Goal: Information Seeking & Learning: Learn about a topic

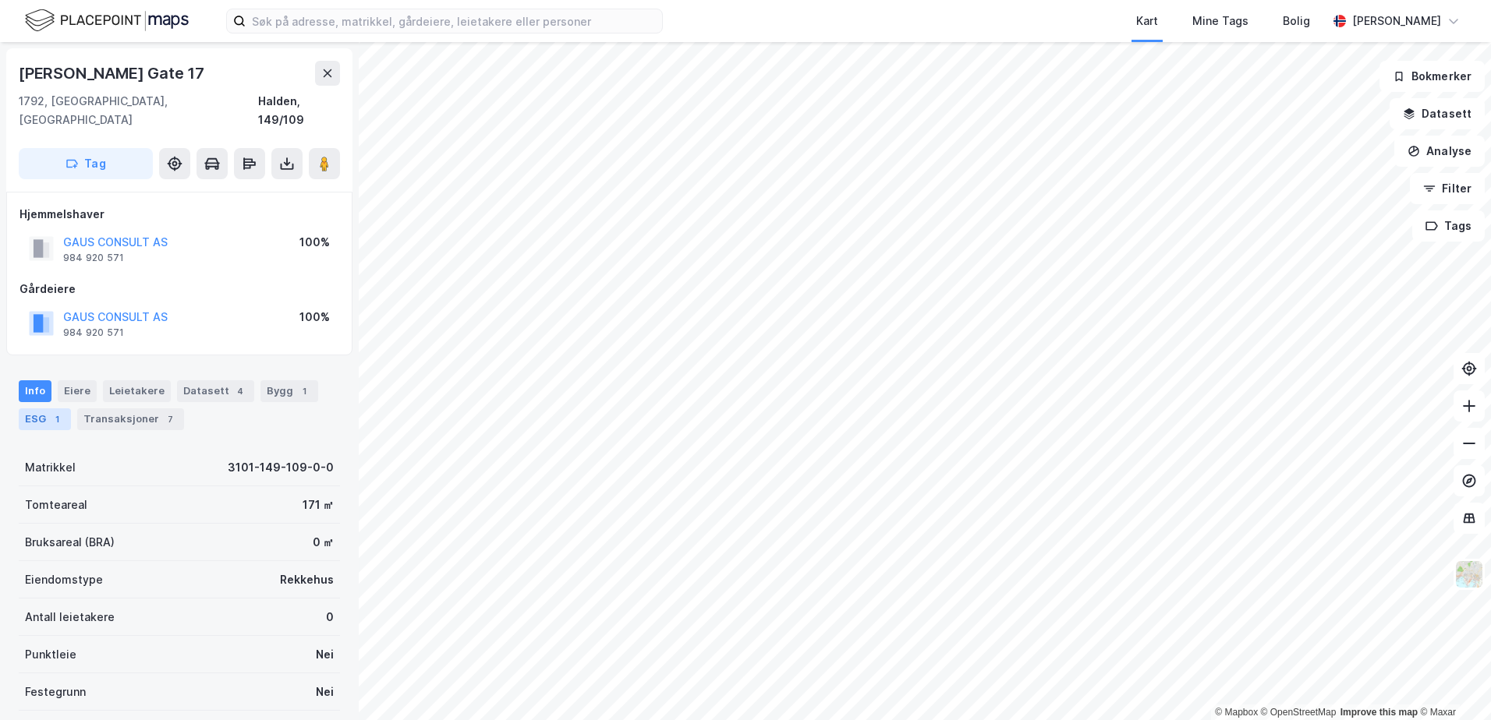
click at [29, 409] on div "ESG 1" at bounding box center [45, 420] width 52 height 22
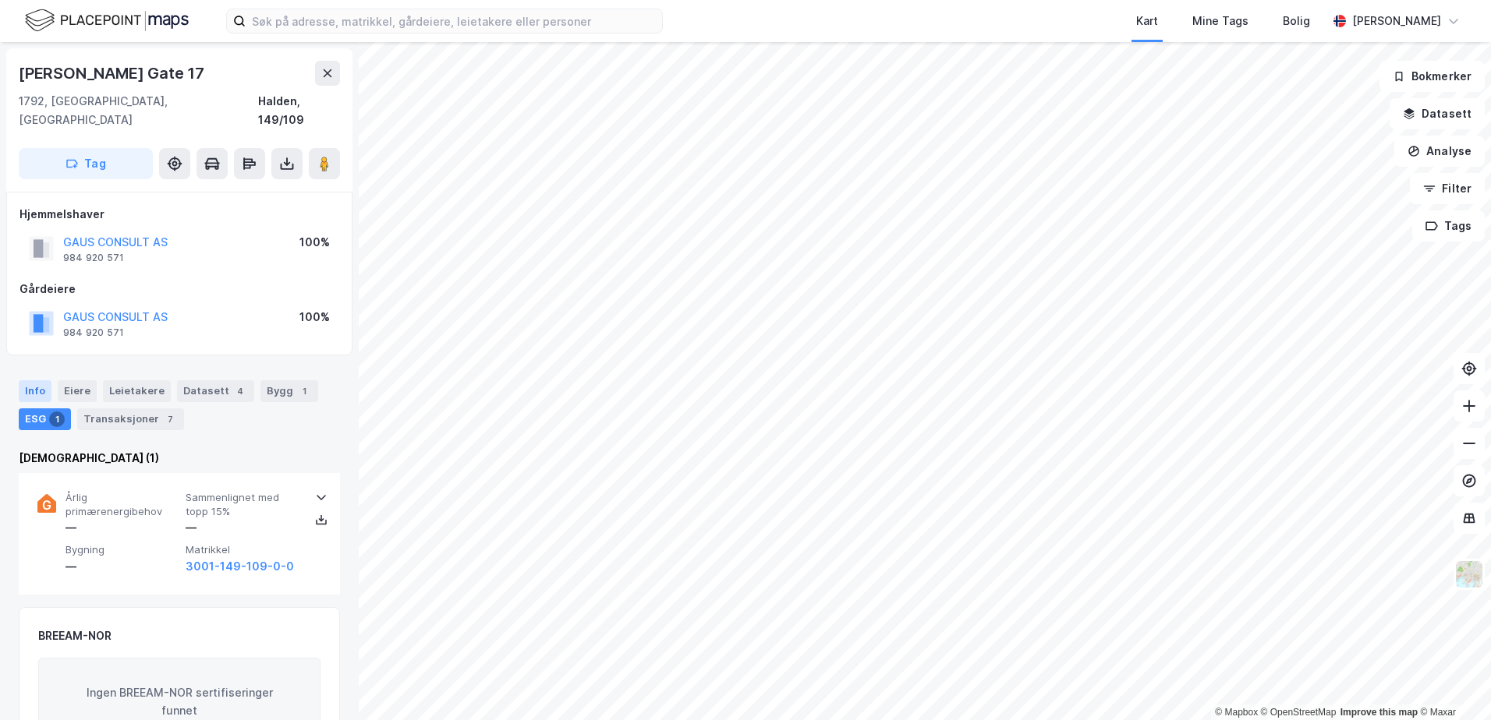
click at [25, 380] on div "Info" at bounding box center [35, 391] width 33 height 22
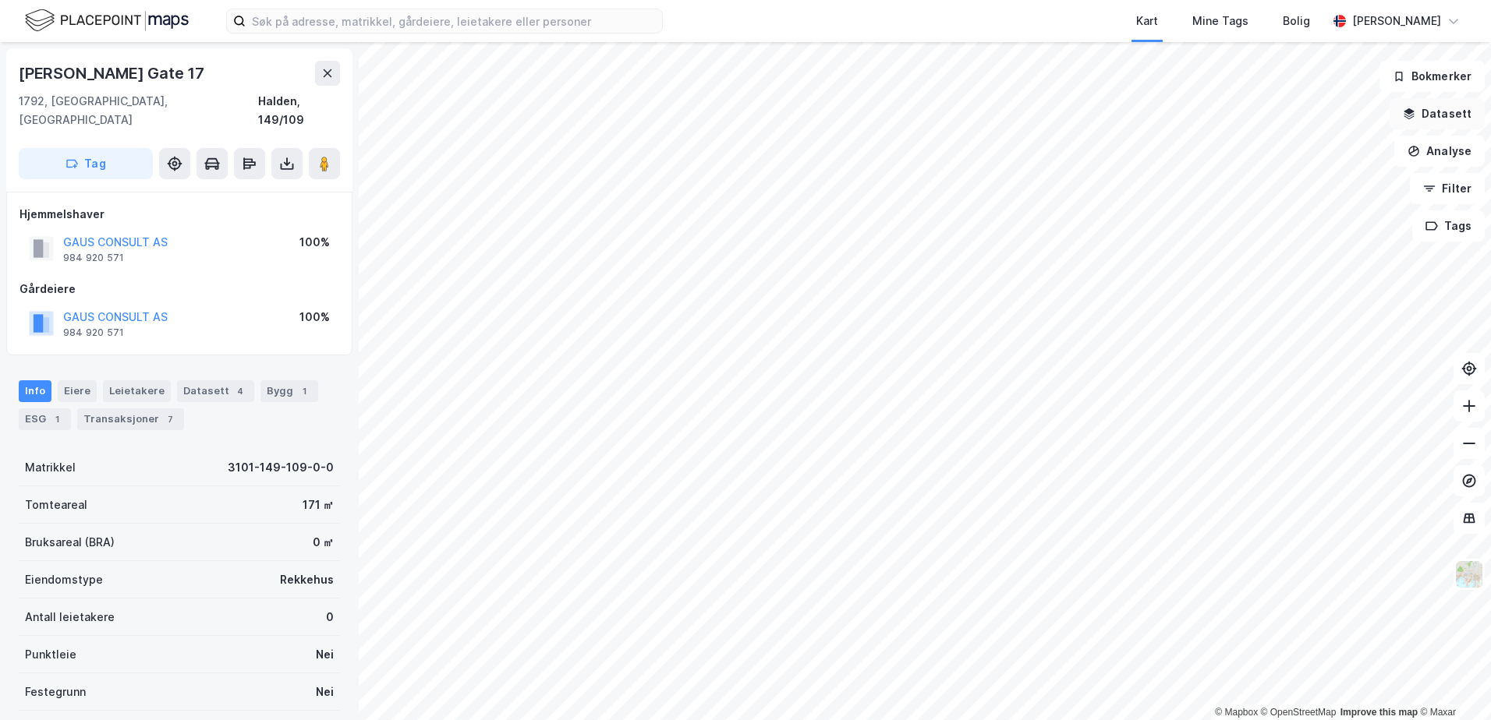
click at [1442, 113] on button "Datasett" at bounding box center [1436, 113] width 95 height 31
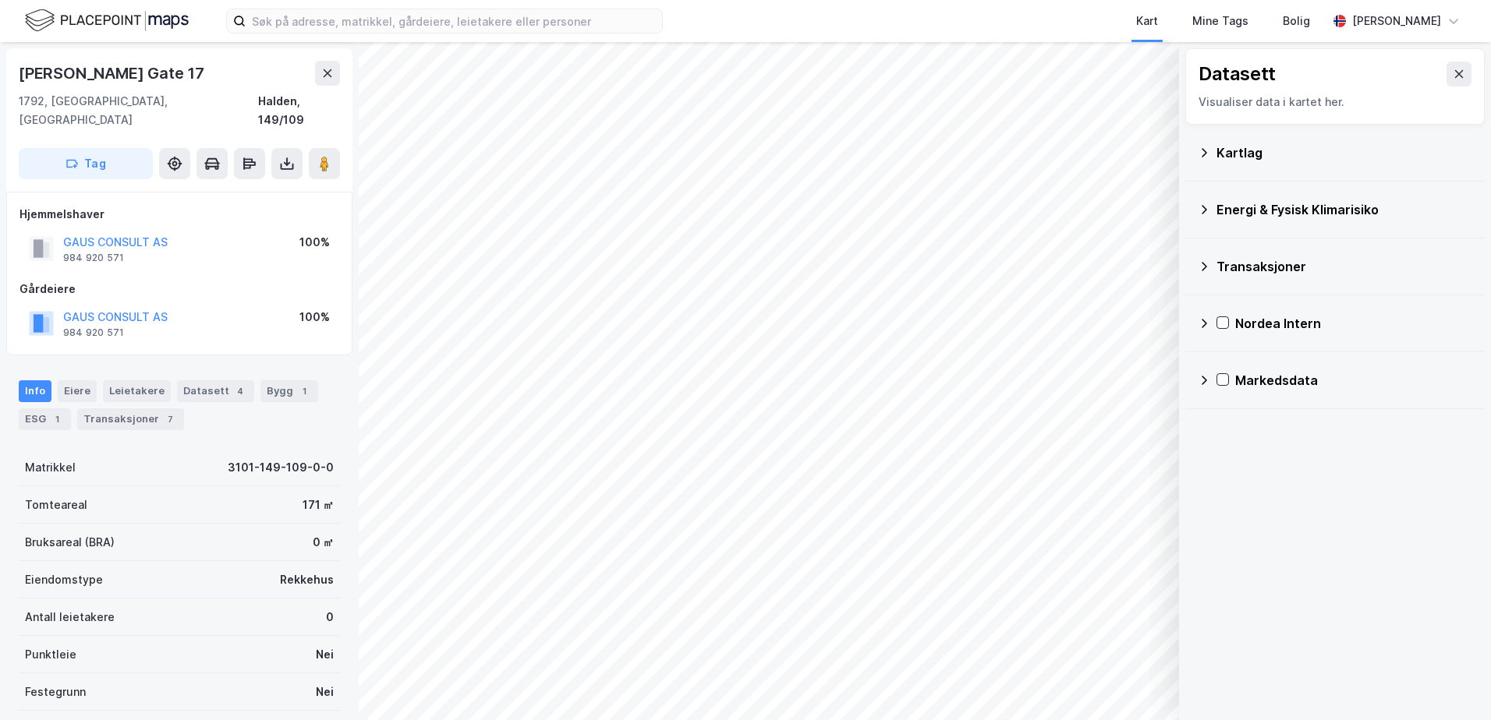
click at [1247, 156] on div "Kartlag" at bounding box center [1344, 152] width 256 height 19
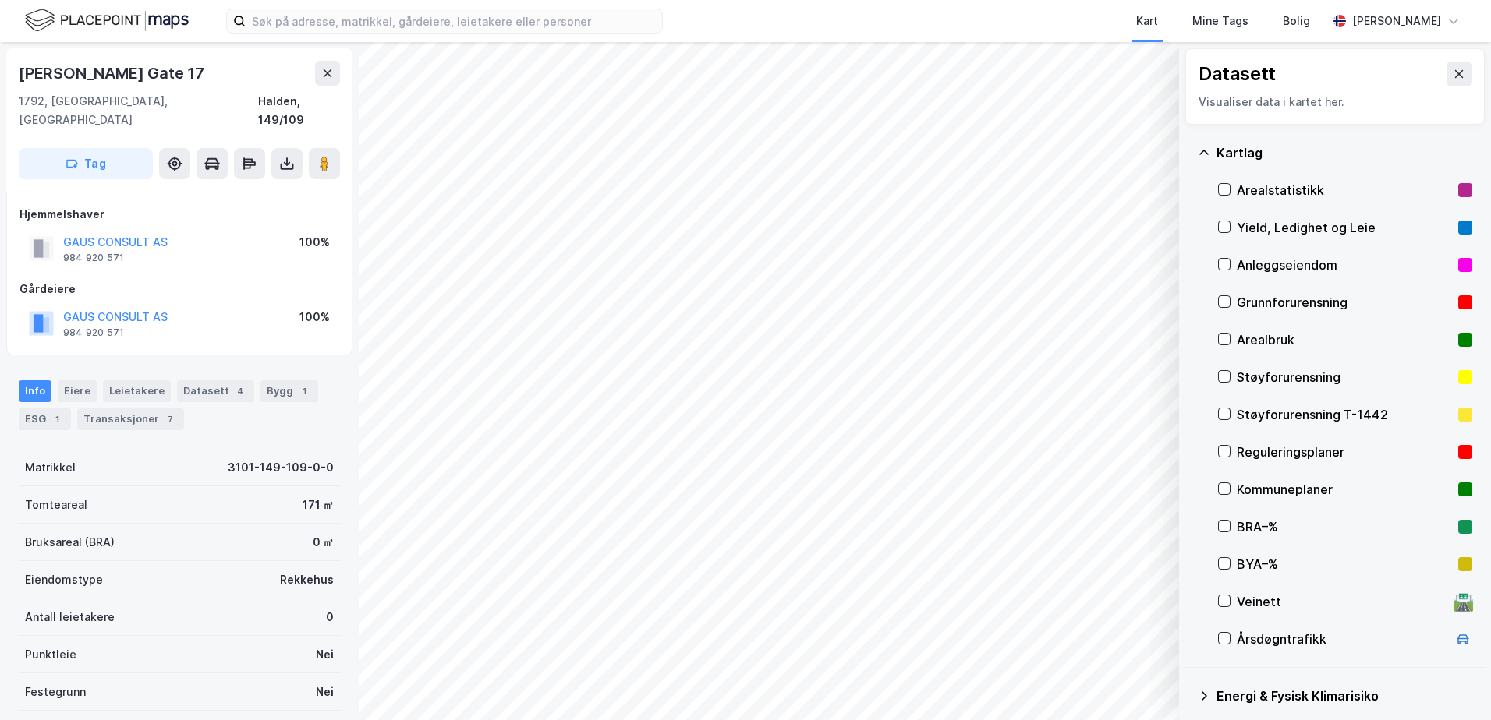
click at [1265, 297] on div "Grunnforurensning" at bounding box center [1344, 302] width 215 height 19
click at [1199, 147] on icon at bounding box center [1204, 153] width 12 height 12
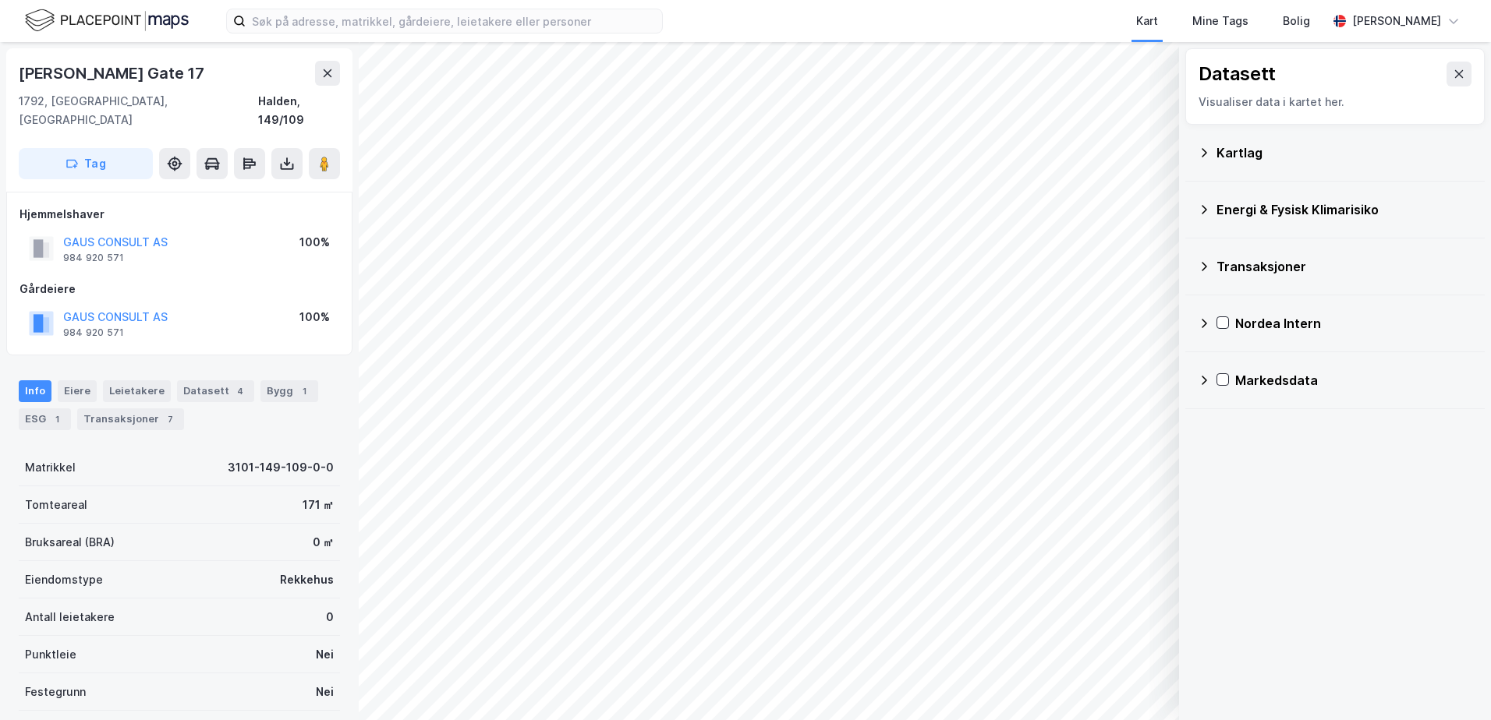
click at [1225, 203] on div "Energi & Fysisk Klimarisiko" at bounding box center [1344, 209] width 256 height 19
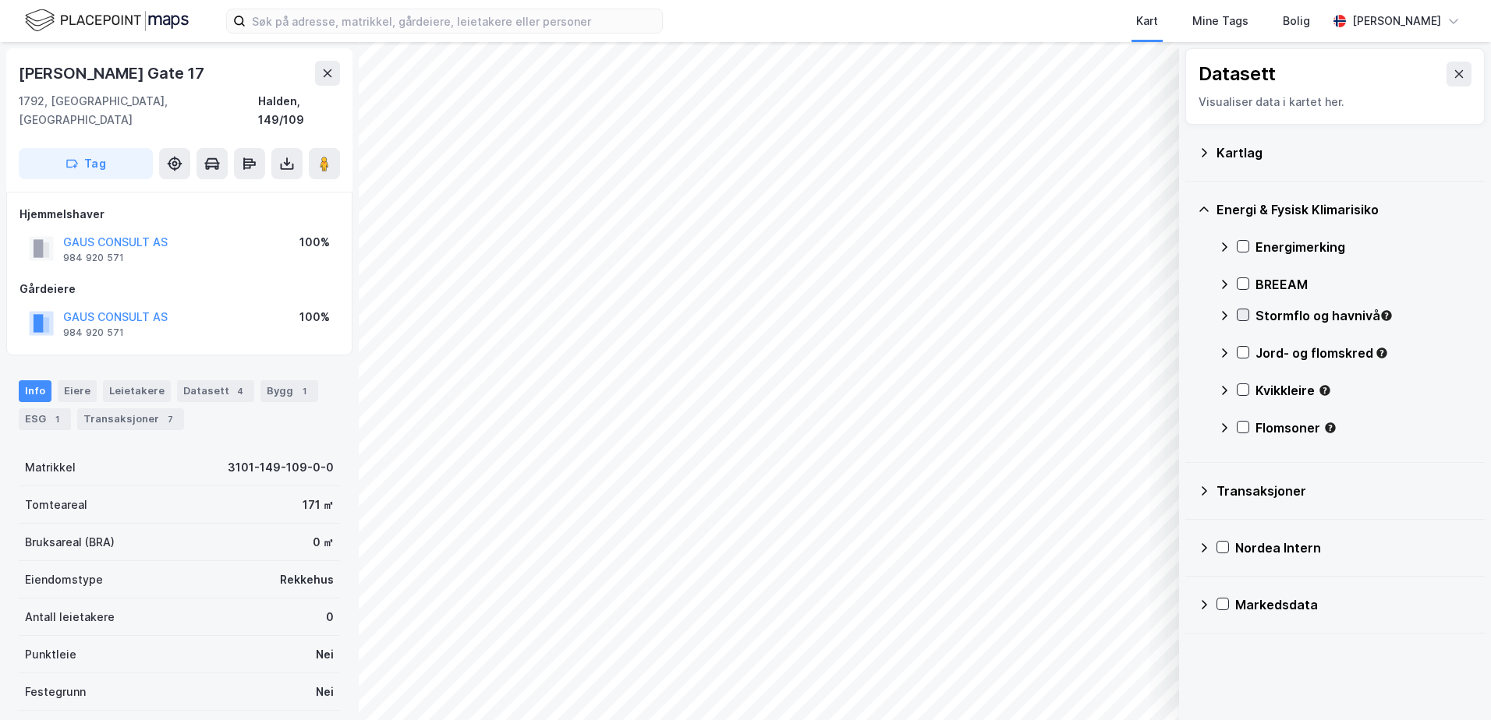
click at [1240, 314] on icon at bounding box center [1242, 315] width 11 height 11
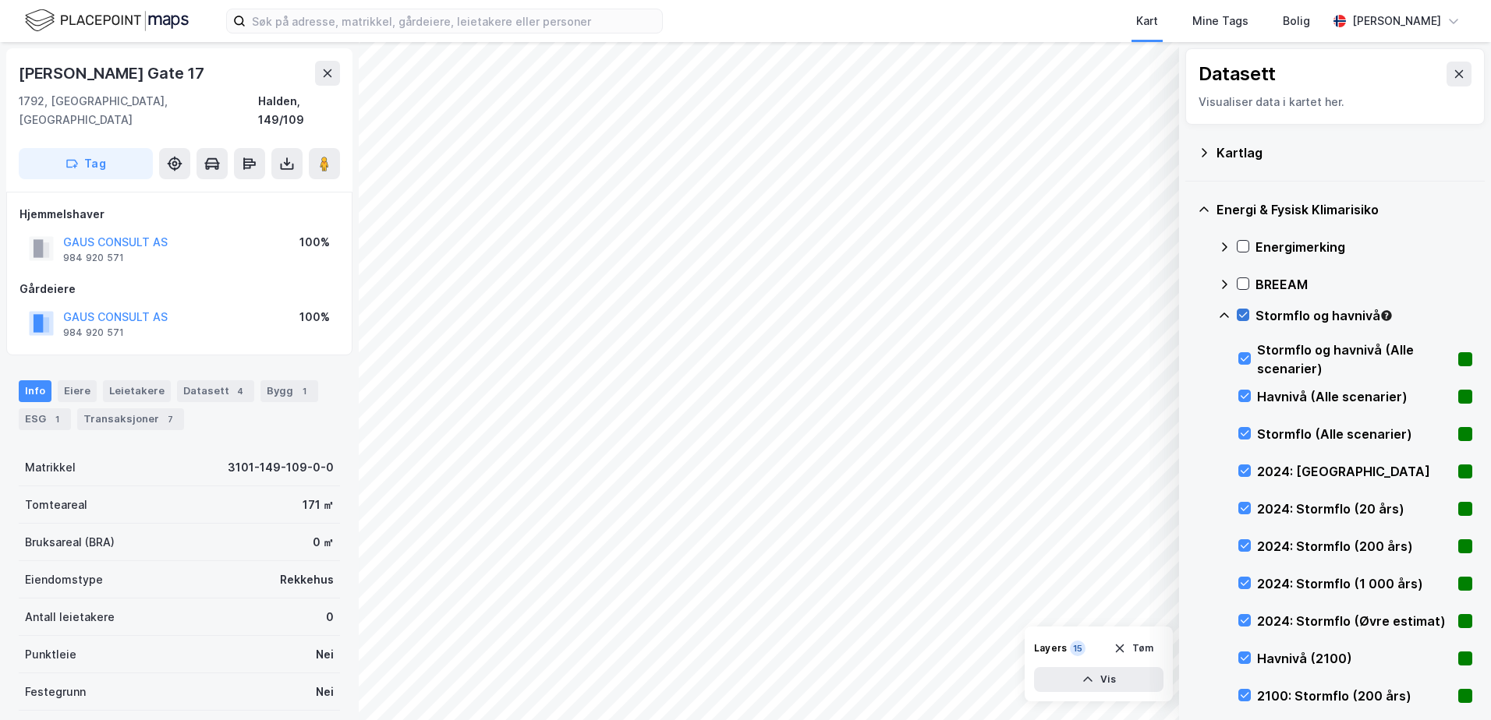
click at [1246, 313] on icon at bounding box center [1242, 315] width 11 height 11
click at [1223, 312] on icon at bounding box center [1224, 316] width 12 height 12
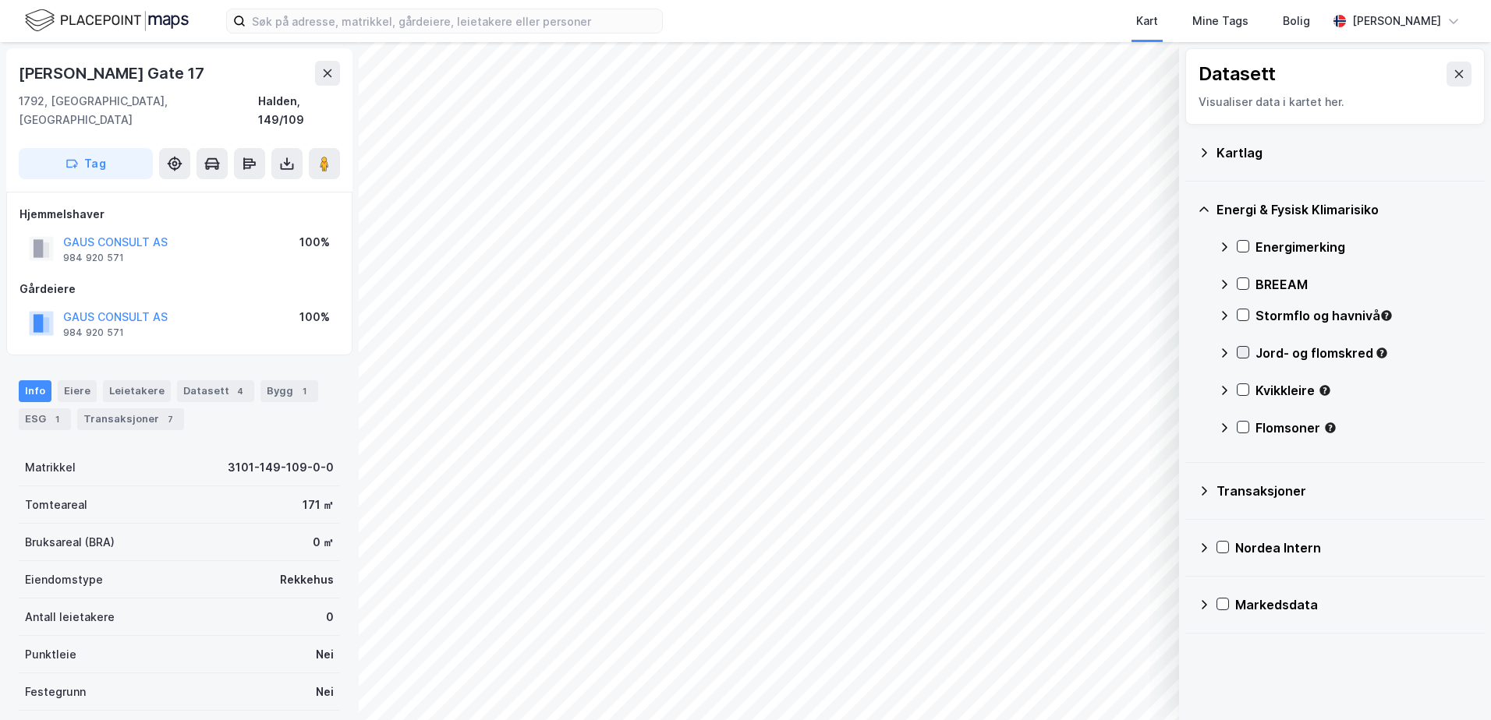
click at [1242, 351] on icon at bounding box center [1242, 352] width 11 height 11
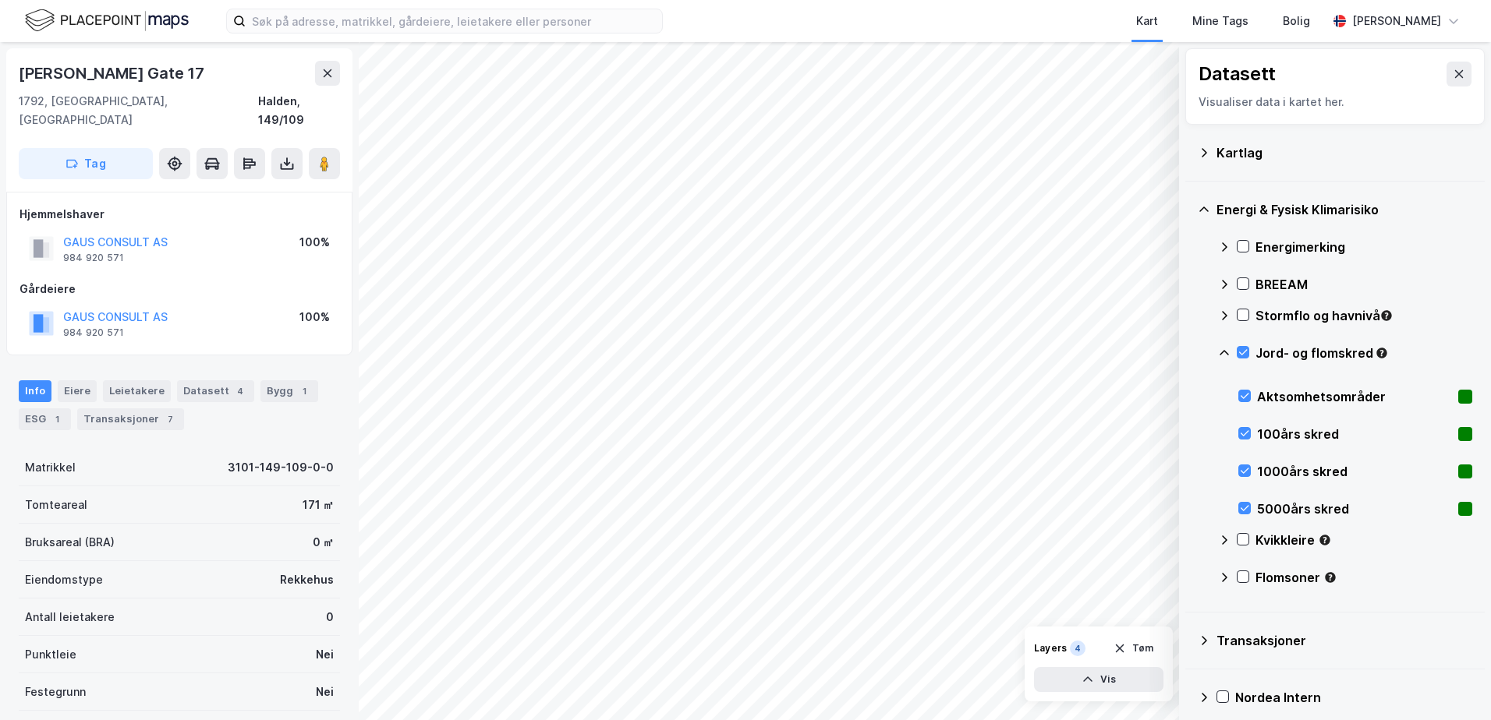
click at [1255, 344] on div "Jord- og flomskred" at bounding box center [1363, 353] width 217 height 19
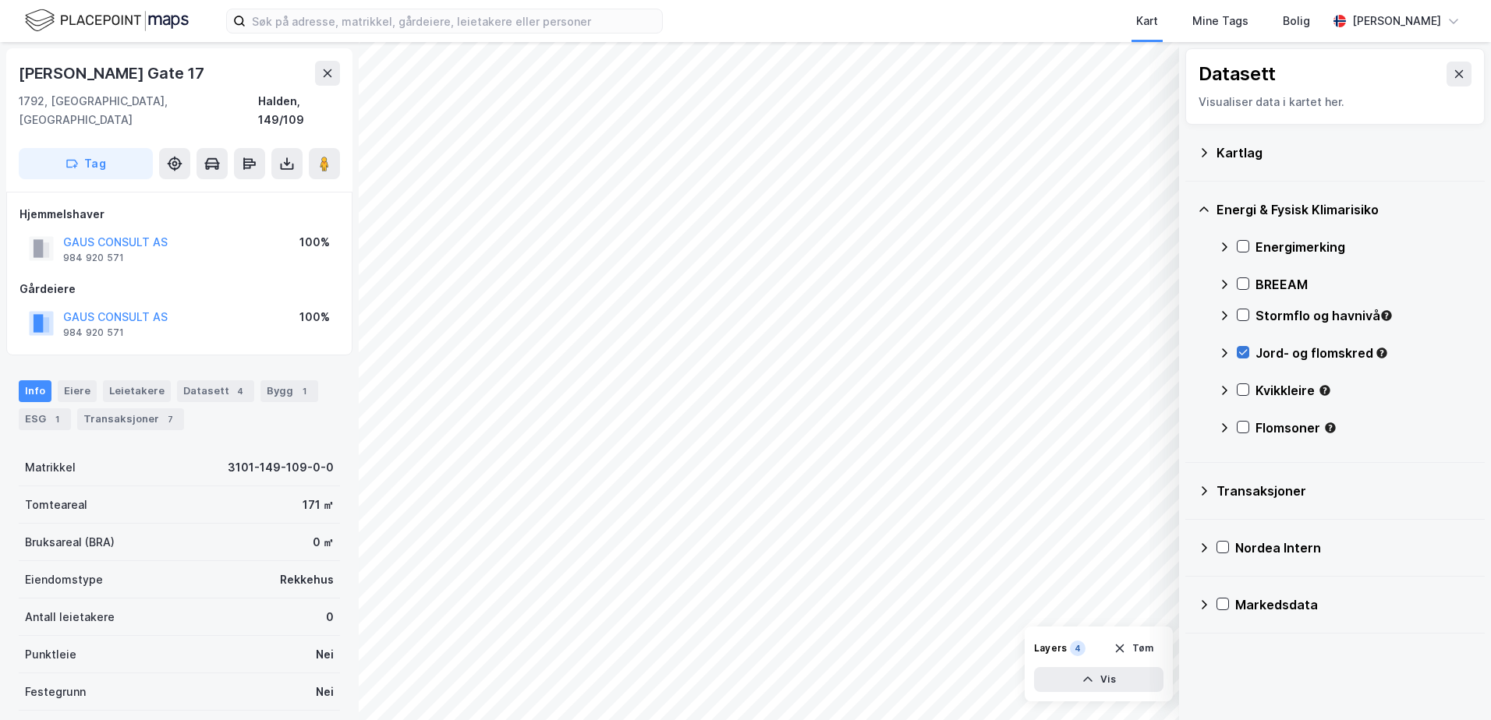
click at [1247, 352] on icon at bounding box center [1242, 352] width 11 height 11
click at [1243, 389] on icon at bounding box center [1242, 389] width 11 height 11
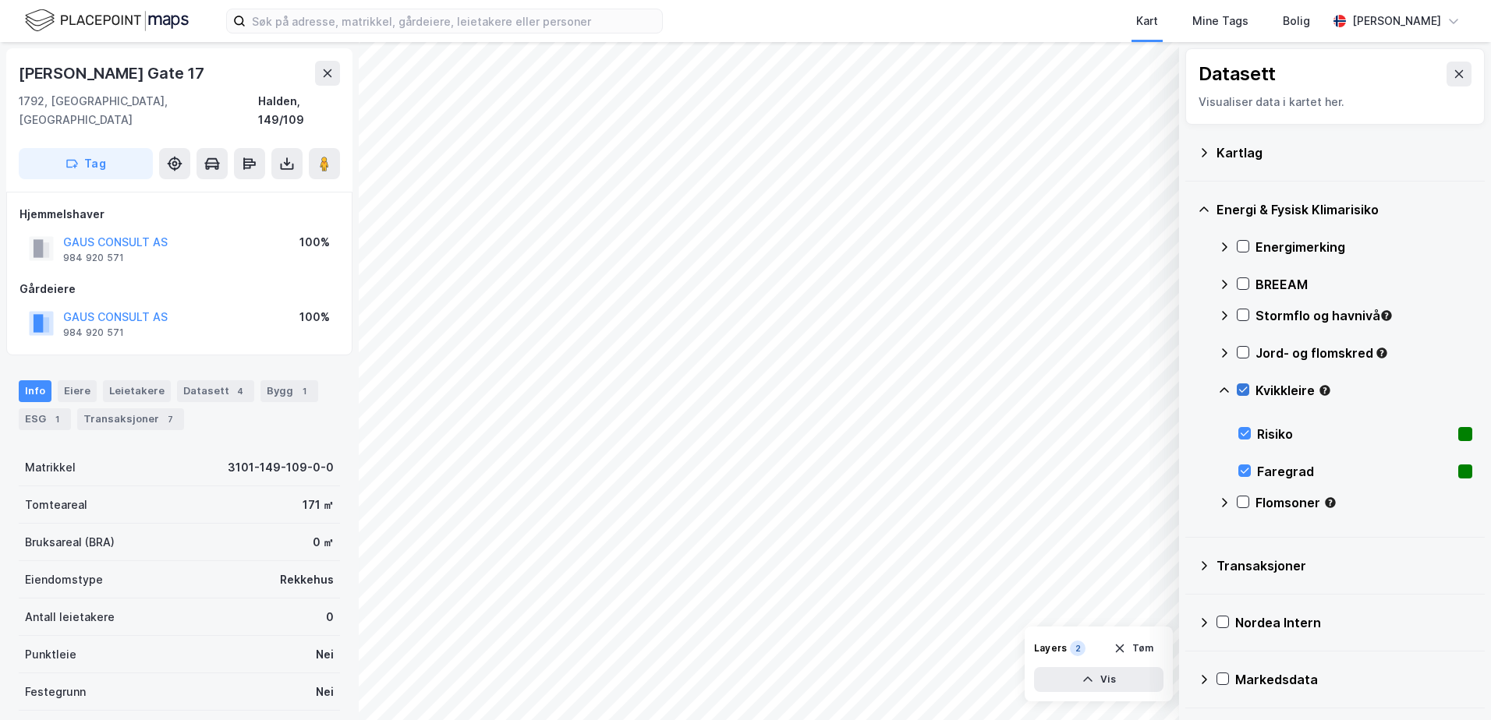
click at [1241, 390] on icon at bounding box center [1242, 389] width 11 height 11
click at [1219, 390] on icon at bounding box center [1224, 390] width 12 height 12
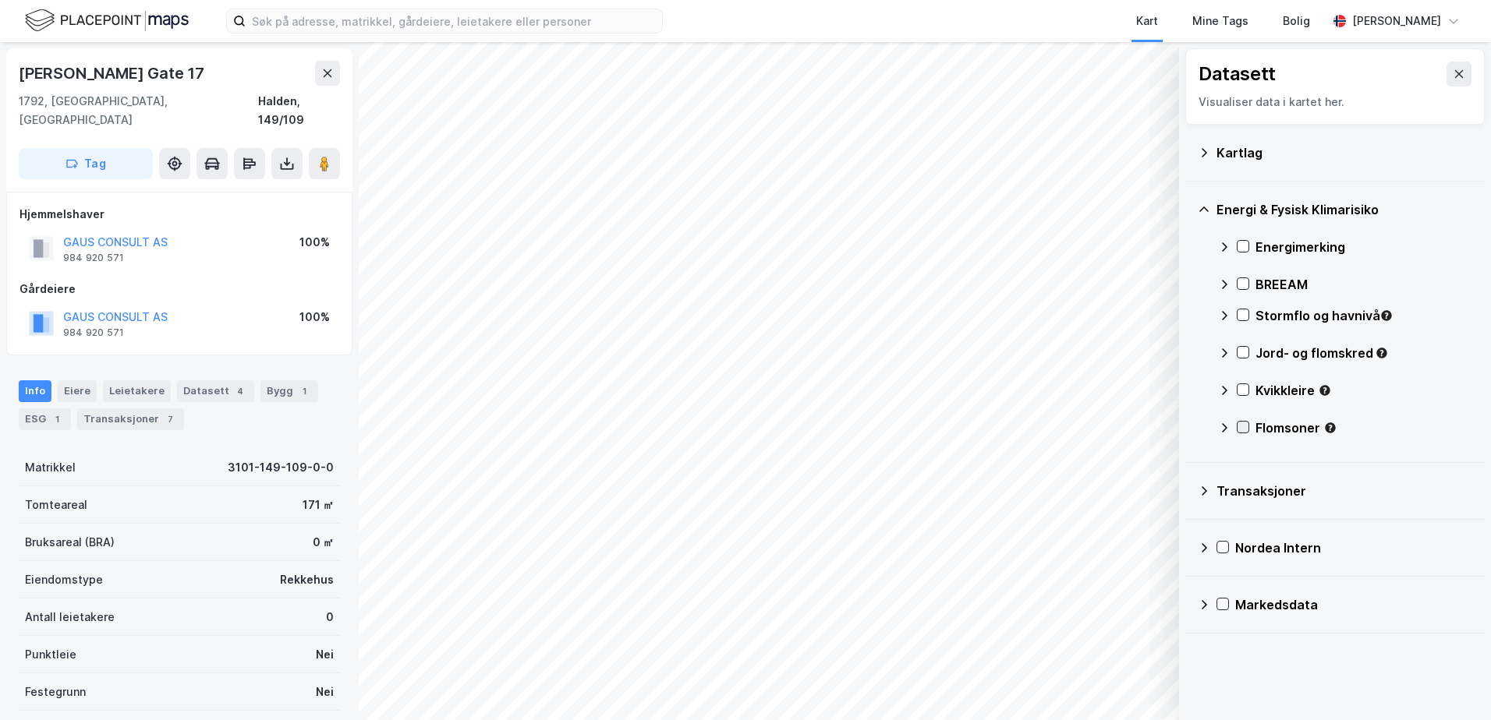
click at [1241, 430] on icon at bounding box center [1243, 427] width 9 height 5
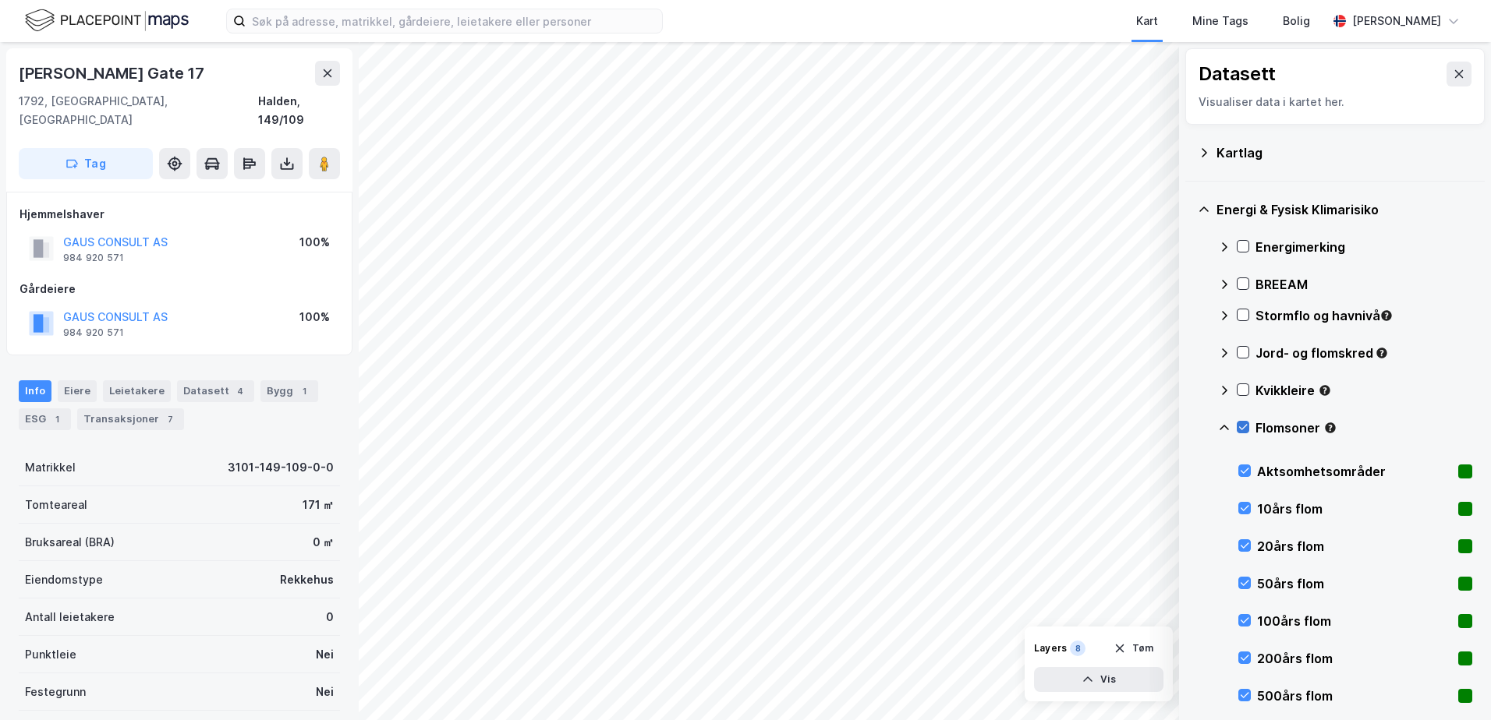
click at [1241, 430] on icon at bounding box center [1243, 427] width 9 height 5
click at [1223, 426] on icon at bounding box center [1223, 427] width 9 height 5
